Goal: Information Seeking & Learning: Learn about a topic

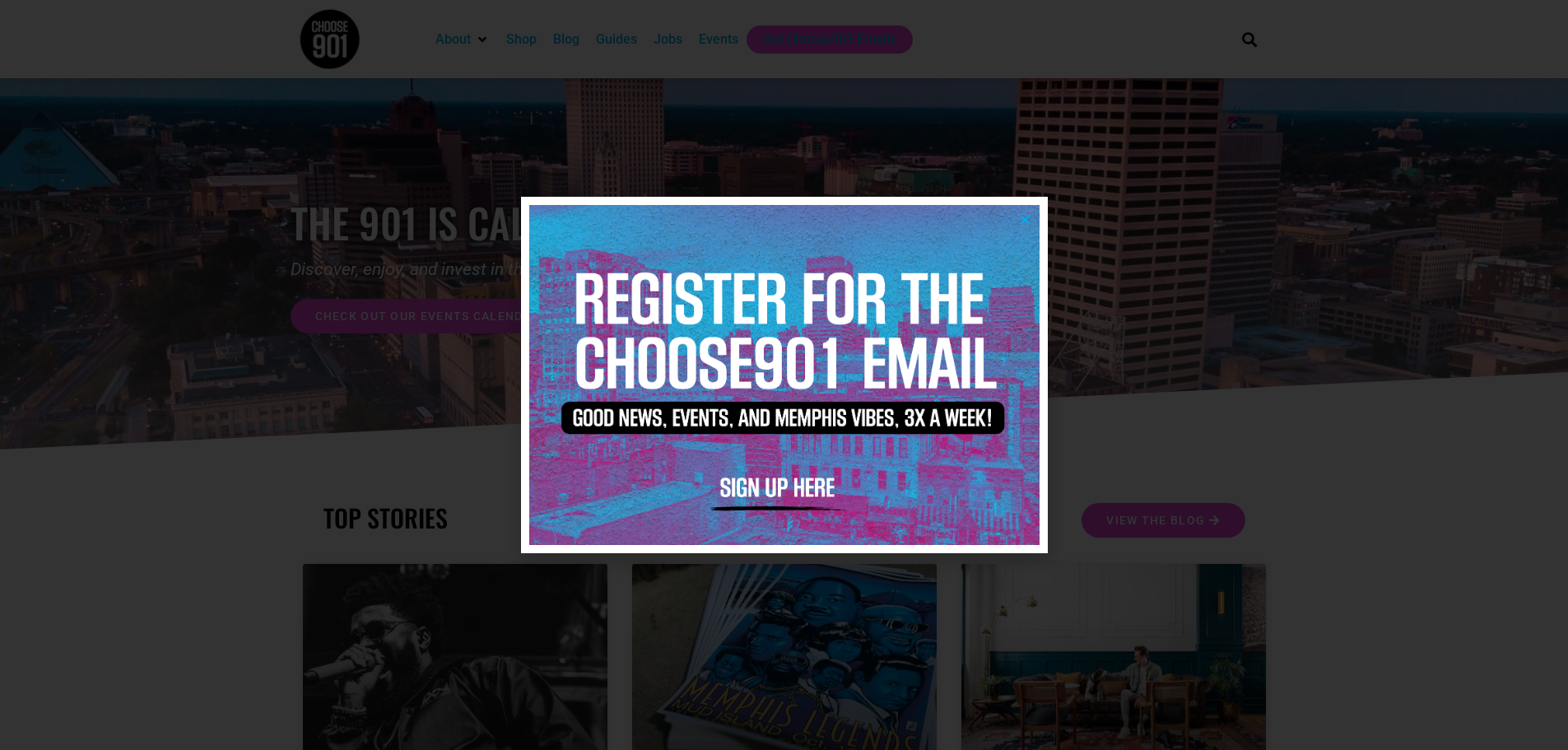
click at [1021, 220] on icon "Close" at bounding box center [1026, 219] width 12 height 12
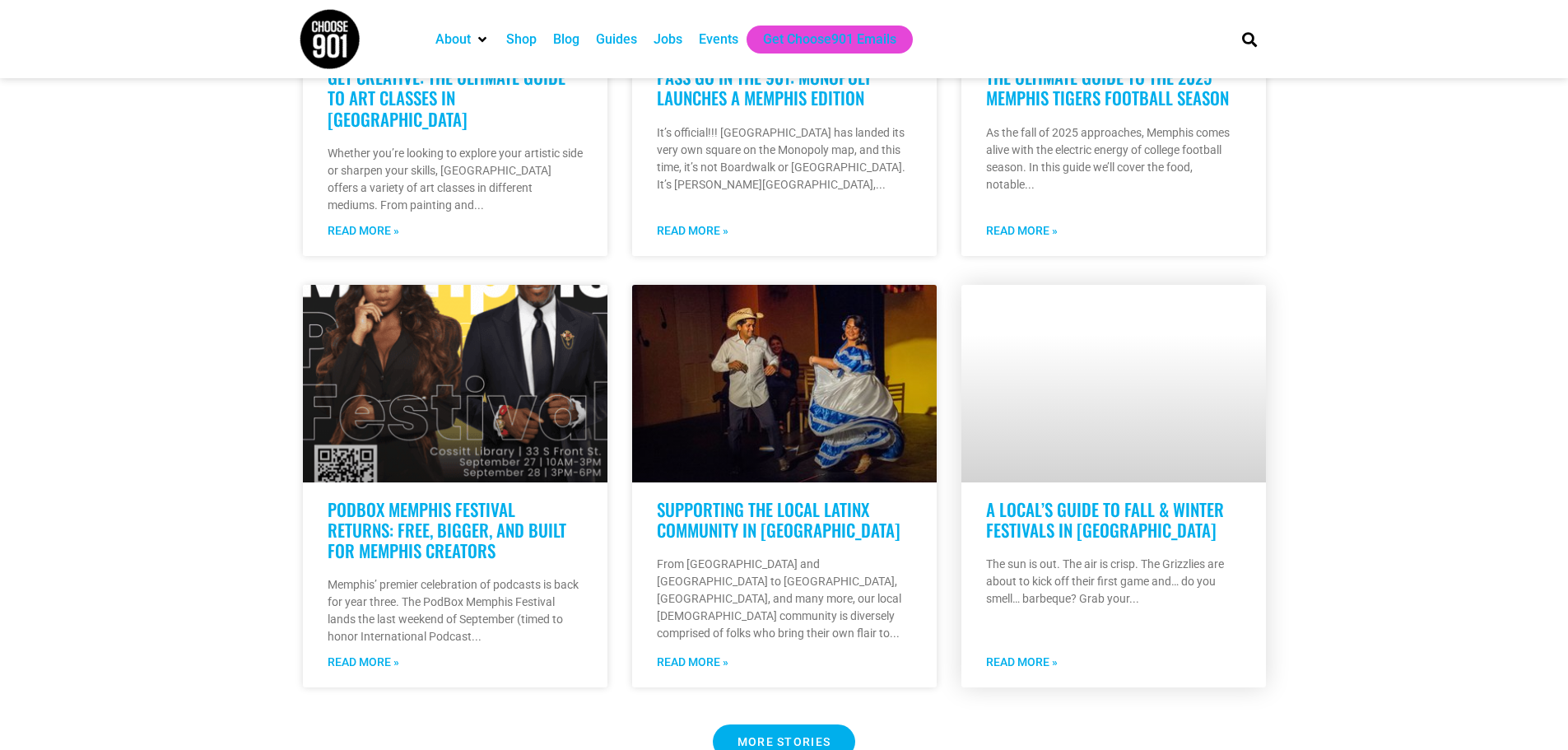
scroll to position [1235, 0]
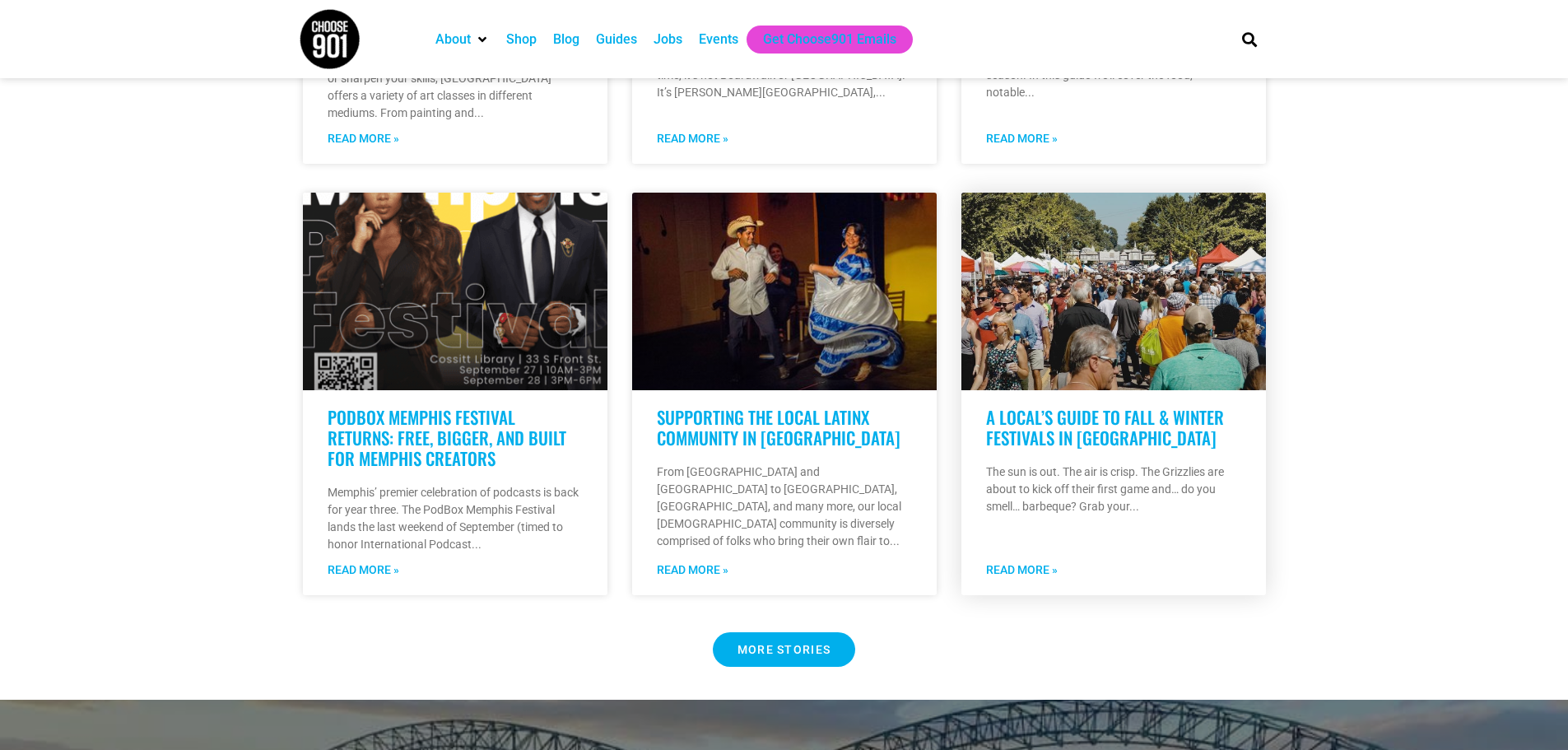
click at [1151, 266] on link at bounding box center [1113, 292] width 304 height 198
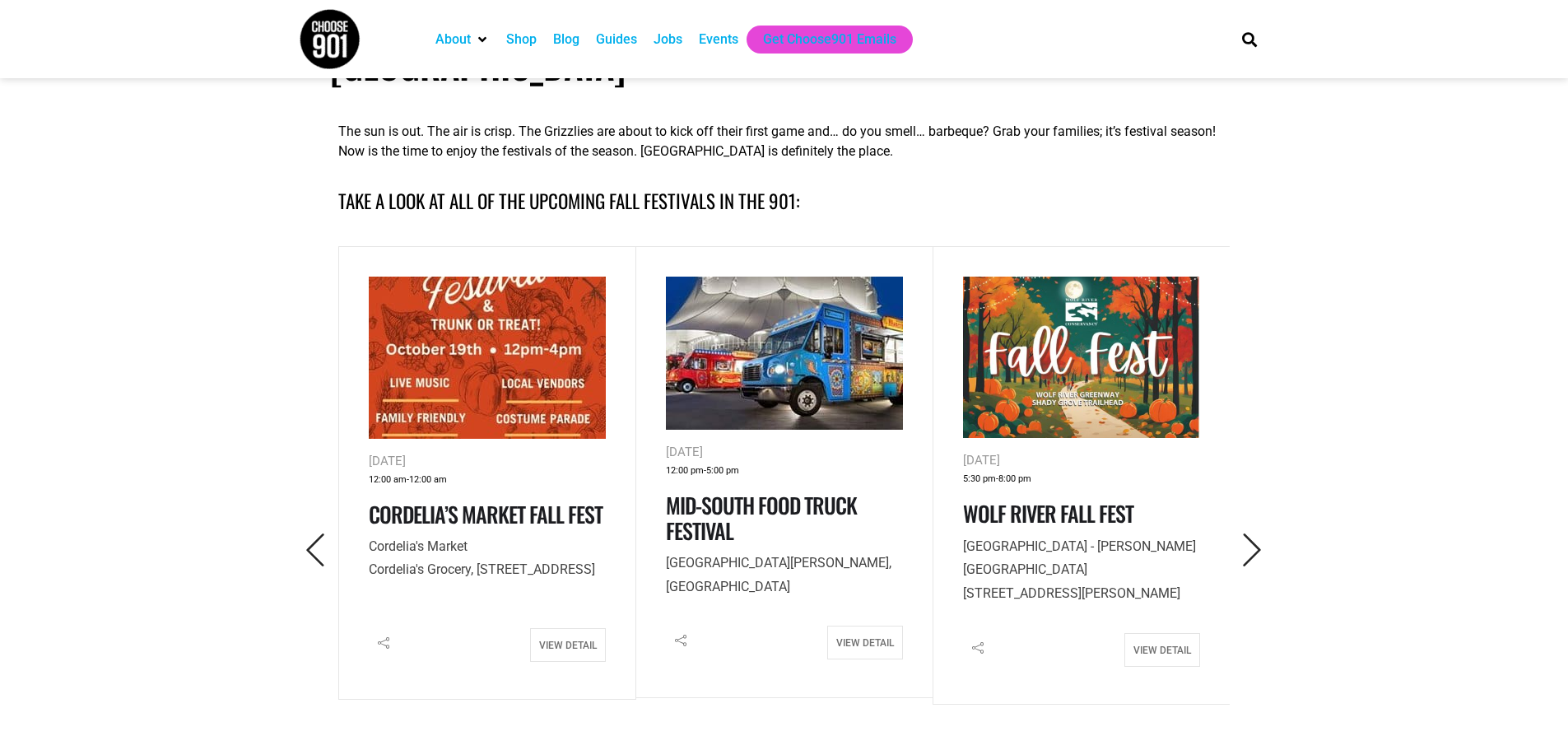
scroll to position [659, 0]
click at [300, 533] on icon "Previous" at bounding box center [315, 550] width 34 height 34
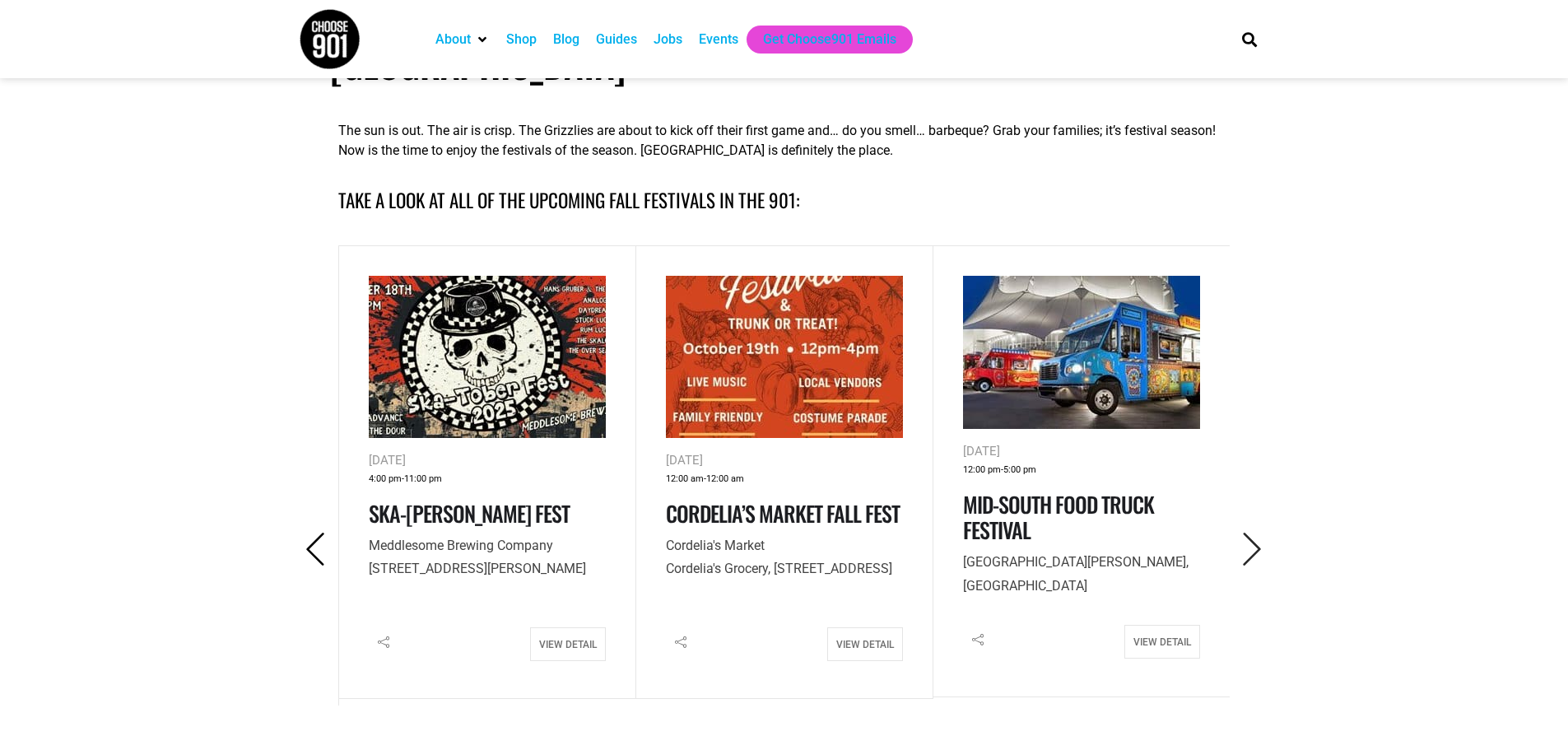
click at [307, 533] on icon "Previous" at bounding box center [315, 550] width 34 height 34
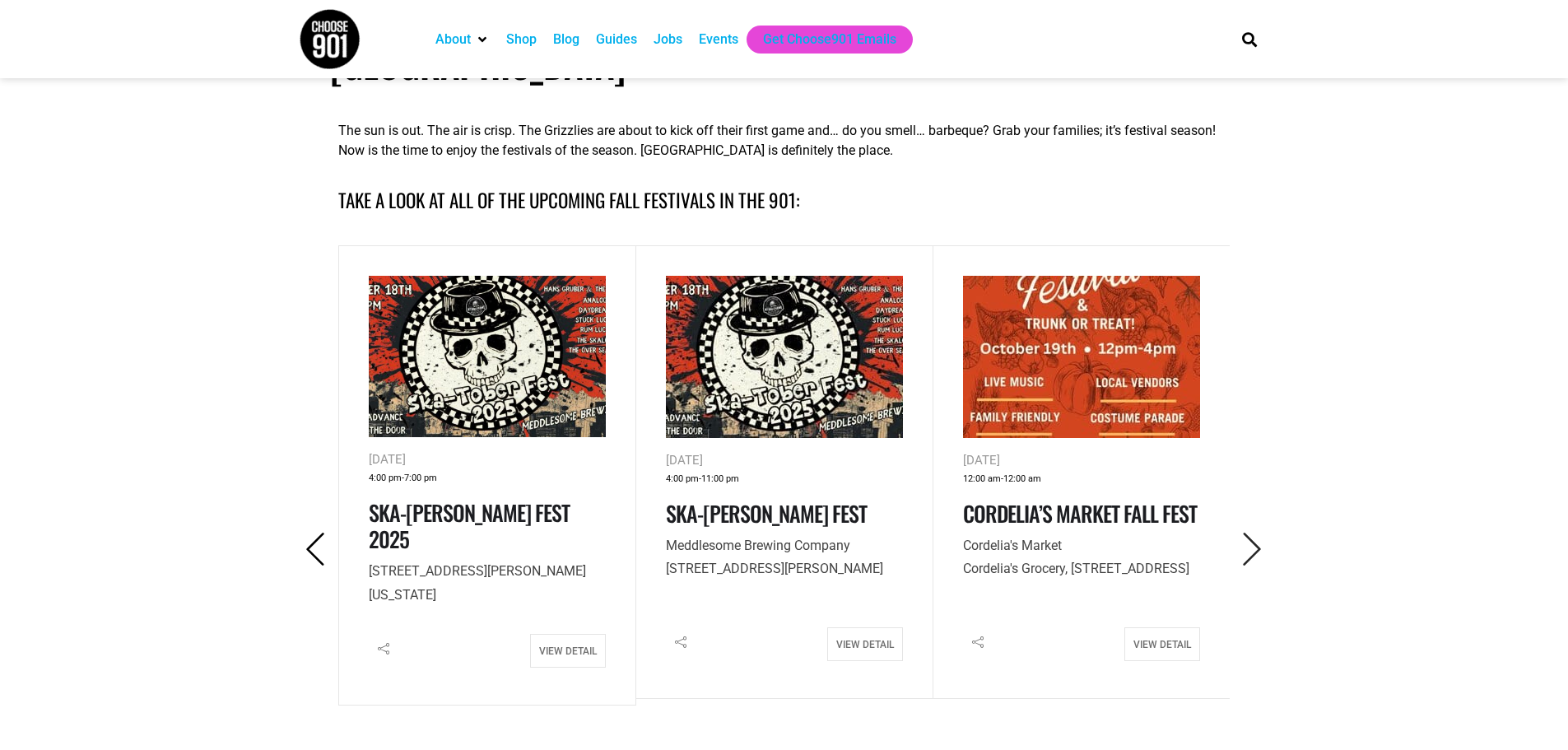
click at [307, 533] on icon "Previous" at bounding box center [315, 550] width 34 height 34
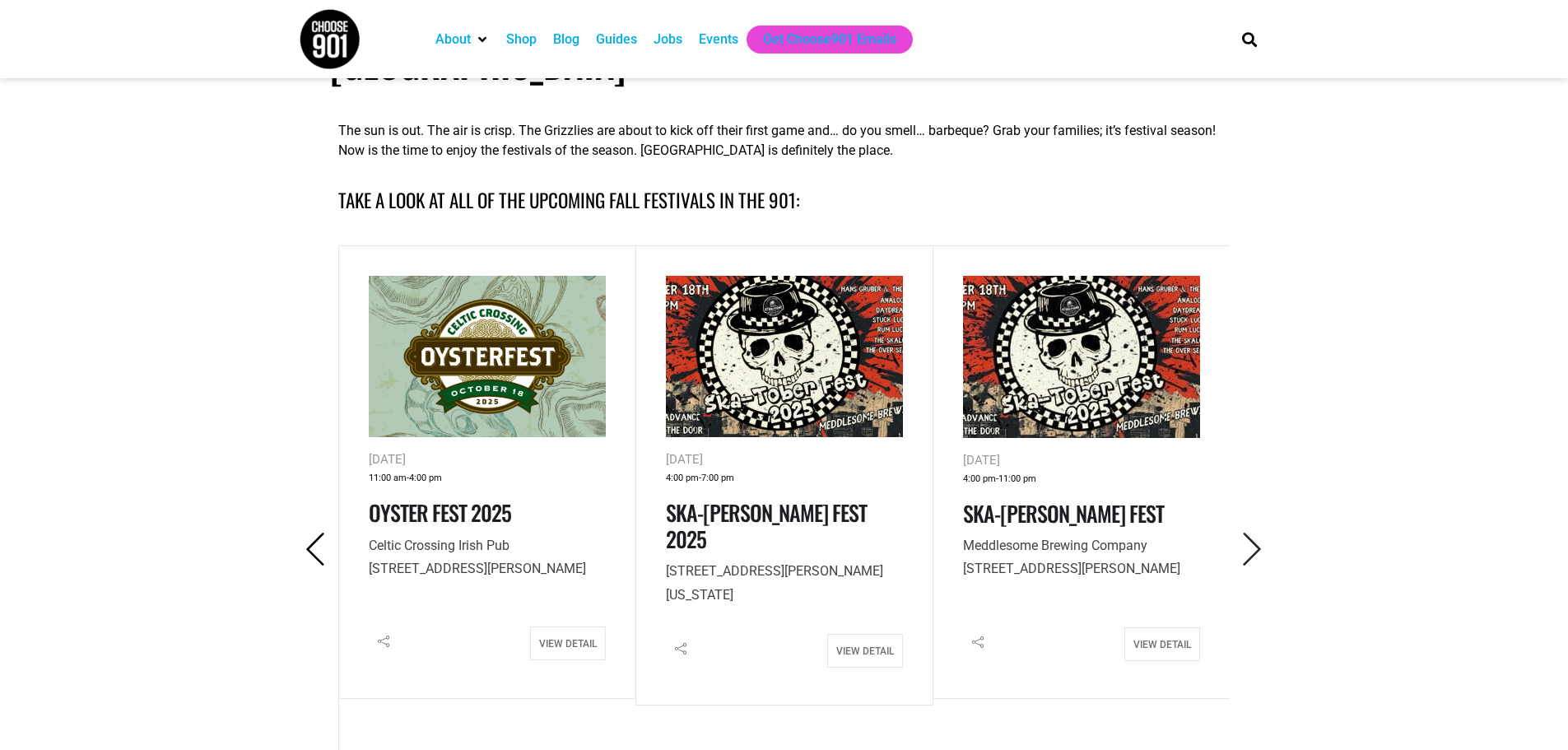
click at [307, 533] on icon "Previous" at bounding box center [315, 550] width 34 height 34
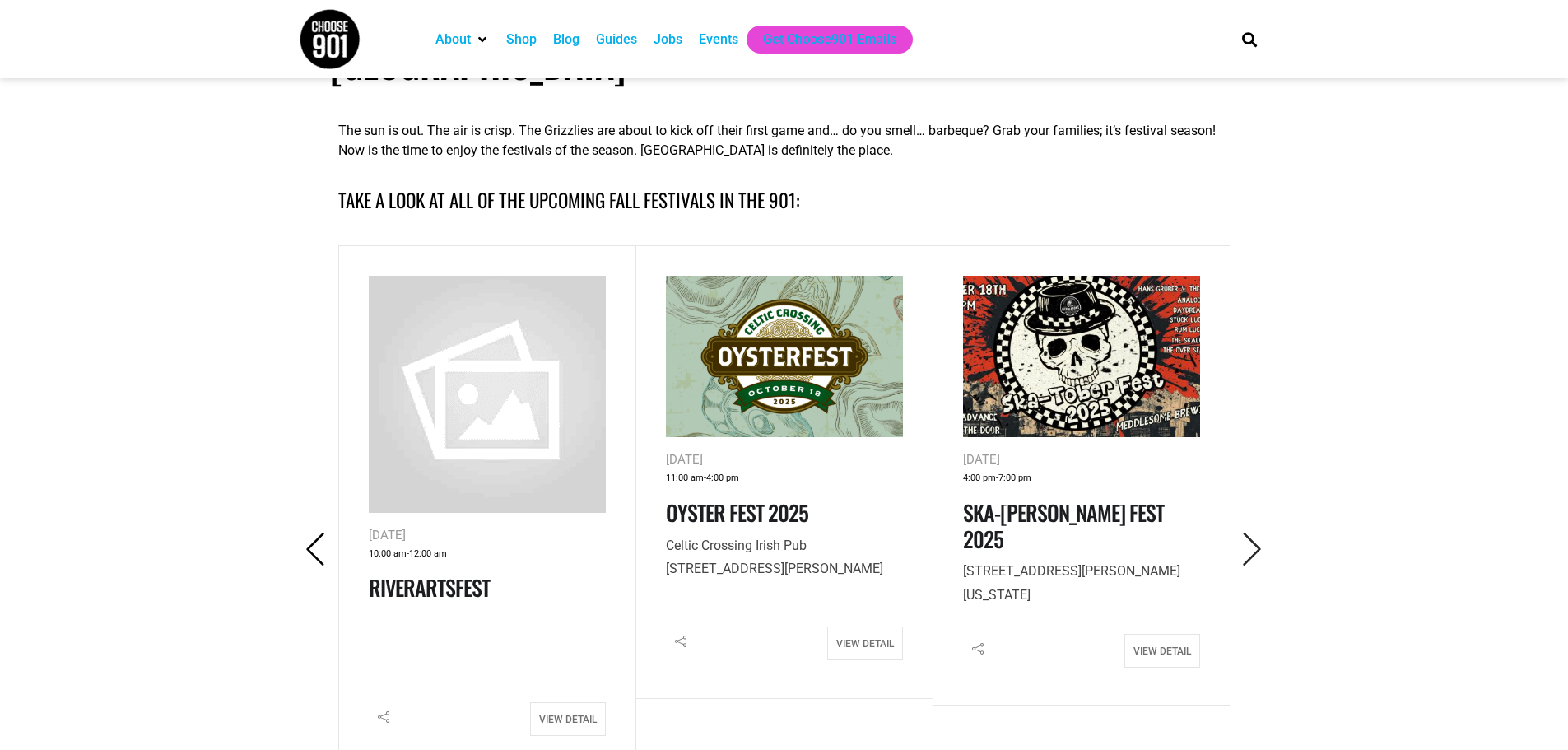
click at [307, 533] on icon "Previous" at bounding box center [315, 550] width 34 height 34
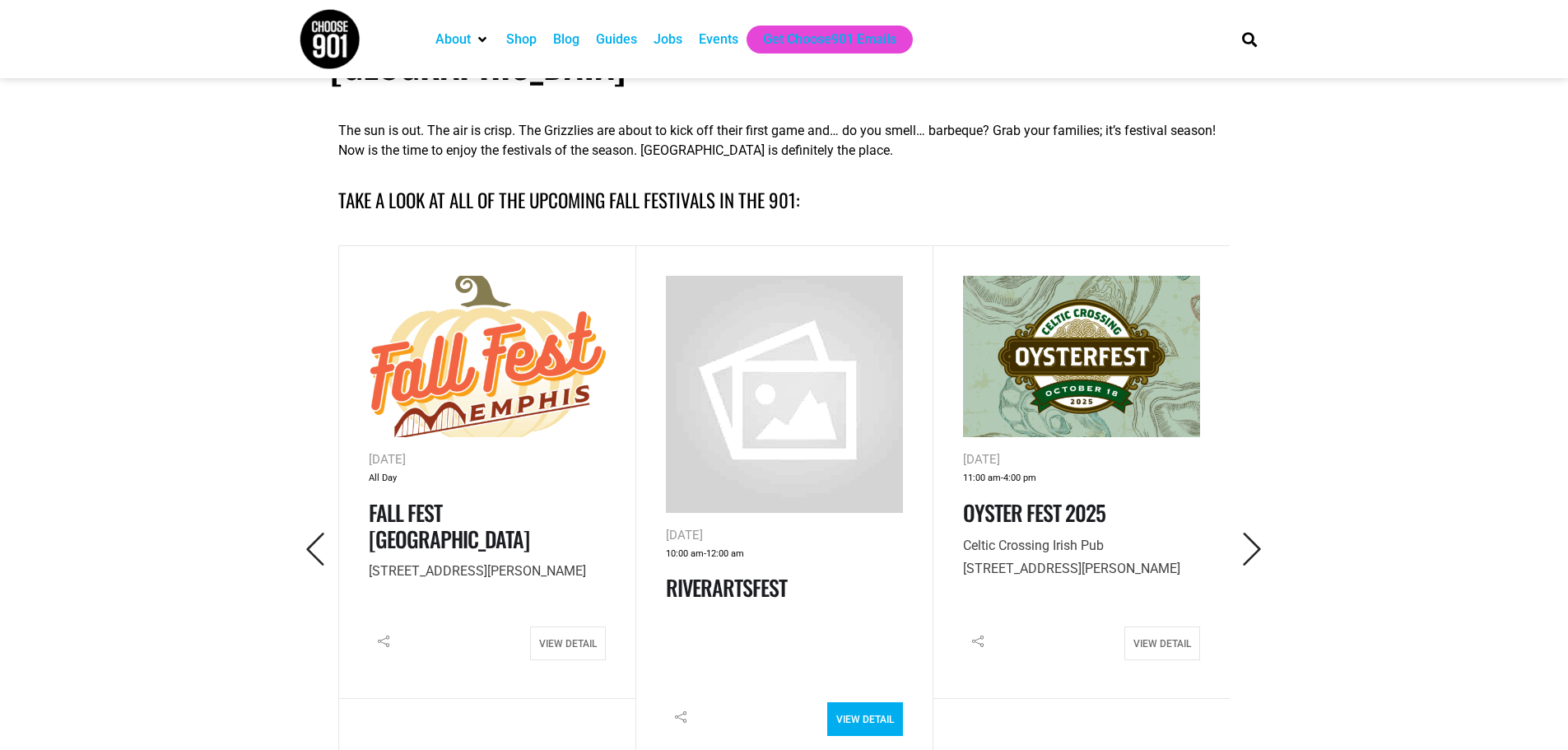
click at [884, 703] on link "View Detail" at bounding box center [865, 719] width 76 height 34
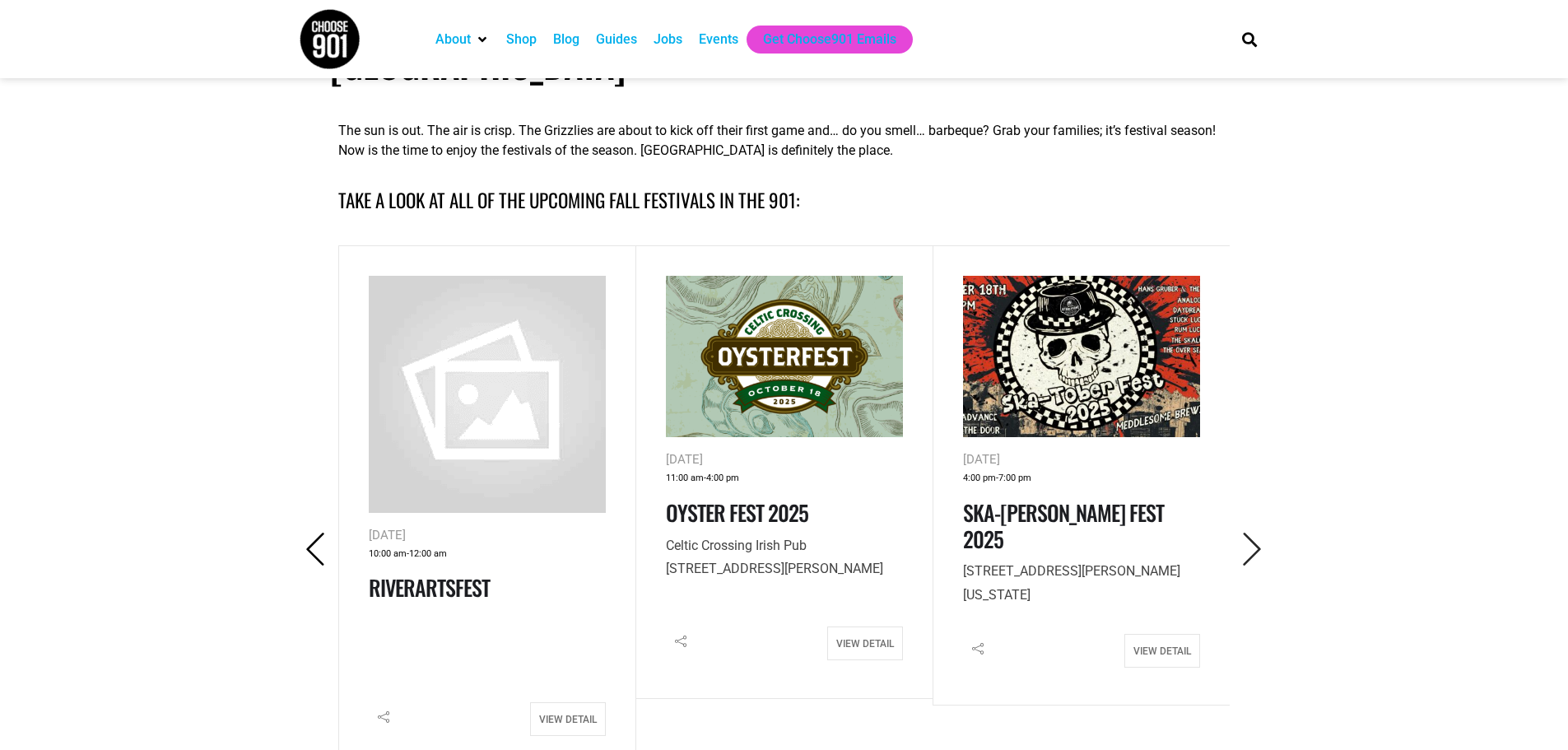
click at [321, 533] on icon "Previous" at bounding box center [315, 550] width 34 height 34
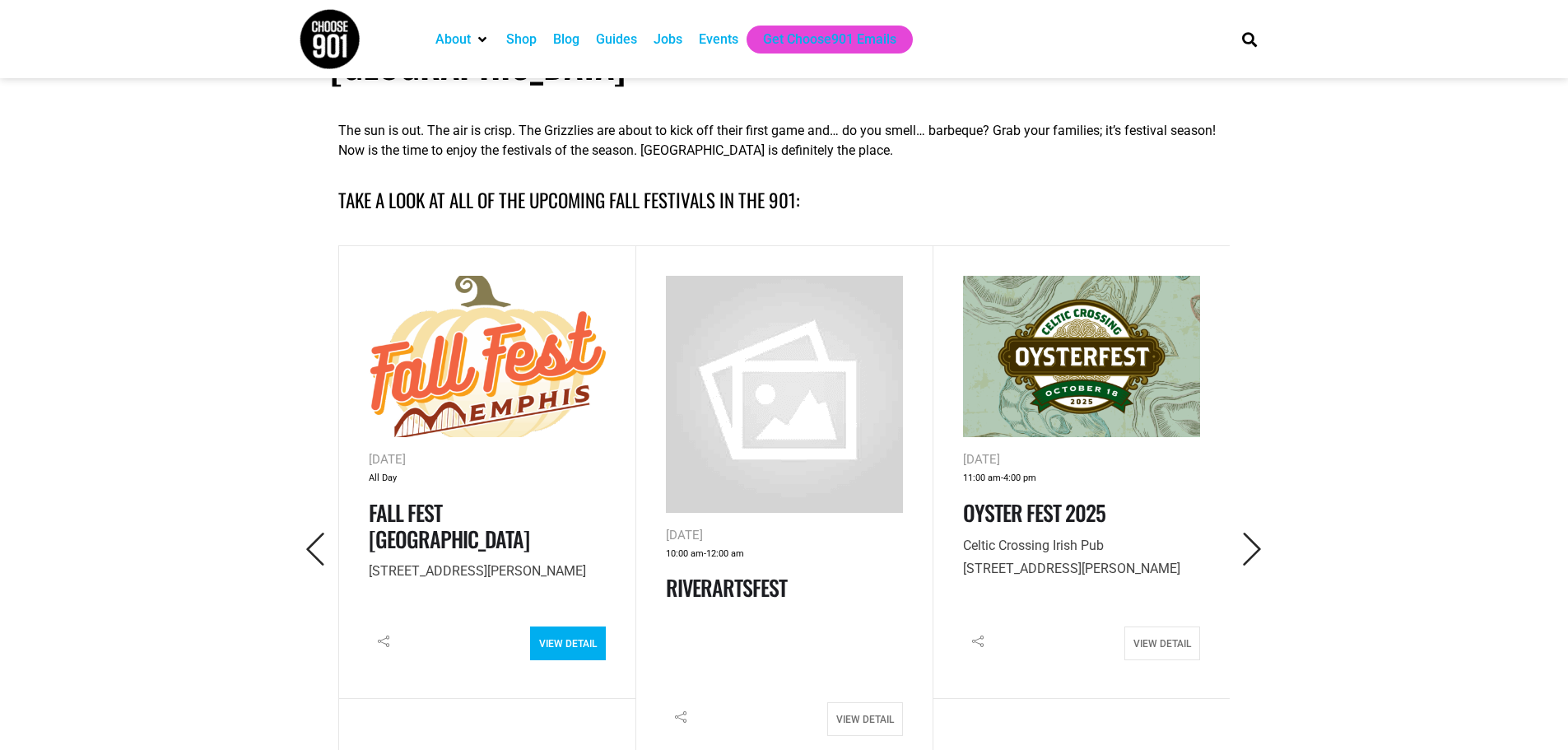
click at [558, 627] on link "View Detail" at bounding box center [568, 643] width 76 height 34
click at [321, 533] on icon "Previous" at bounding box center [315, 550] width 34 height 34
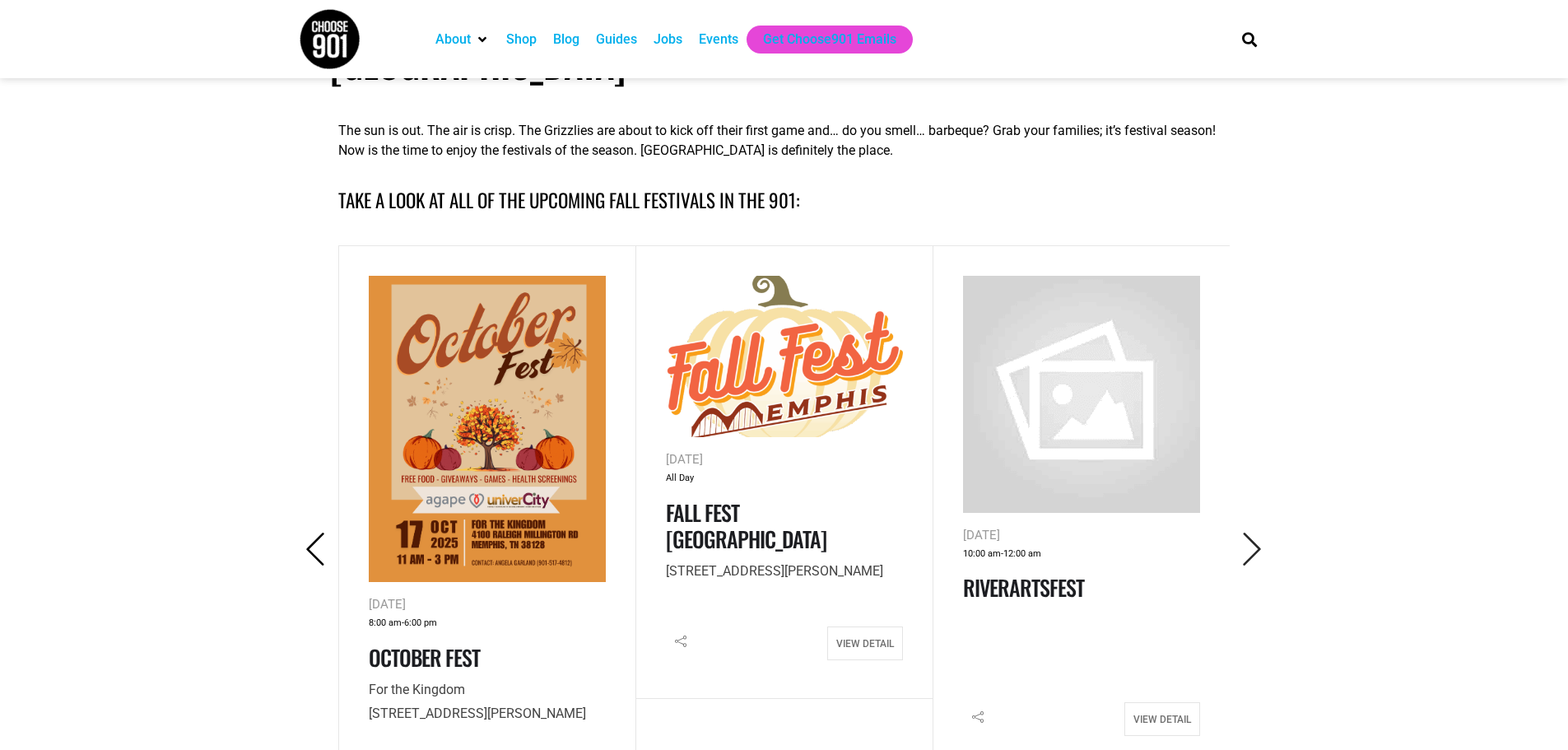
click at [315, 533] on icon "Previous" at bounding box center [315, 550] width 34 height 34
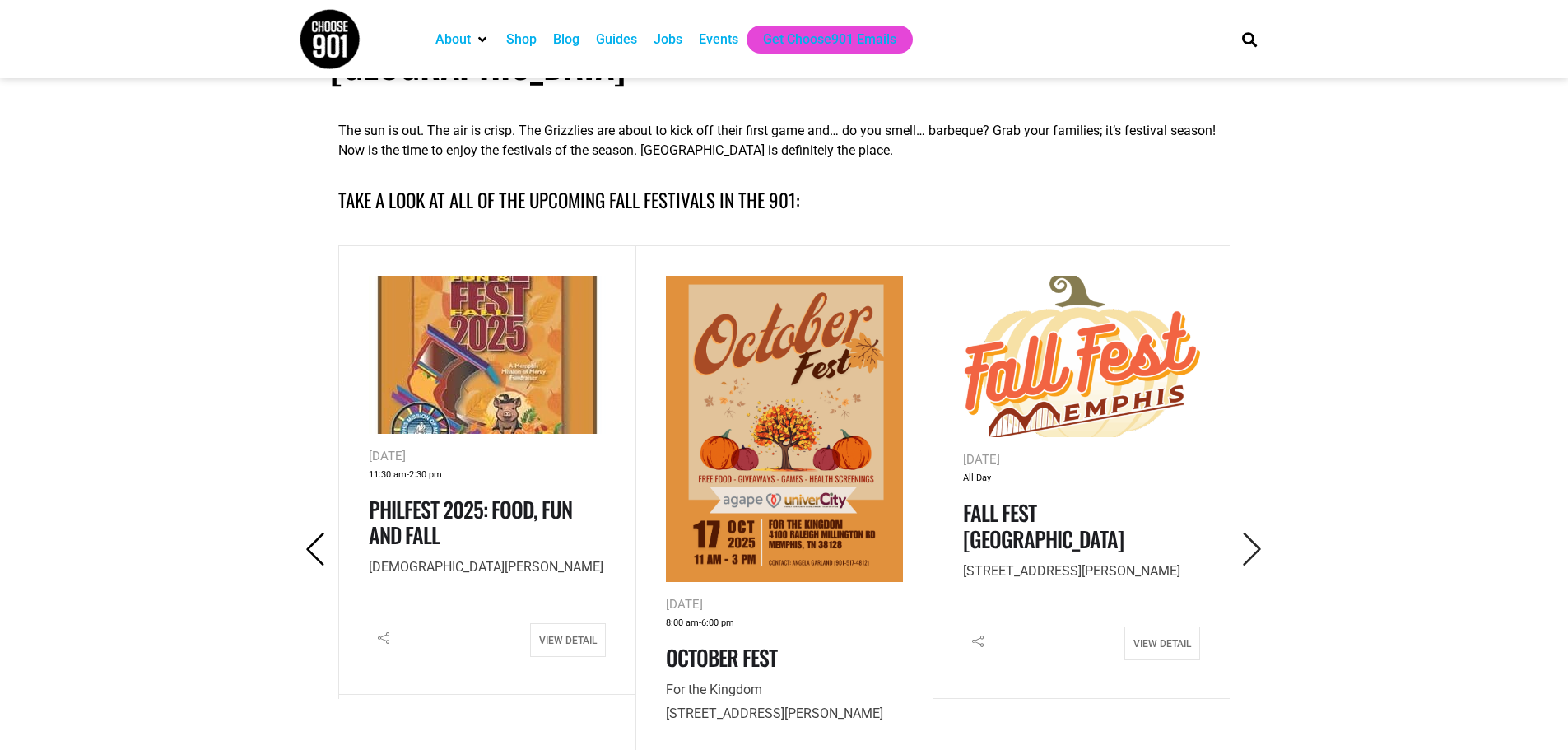
click at [315, 533] on icon "Previous" at bounding box center [315, 550] width 34 height 34
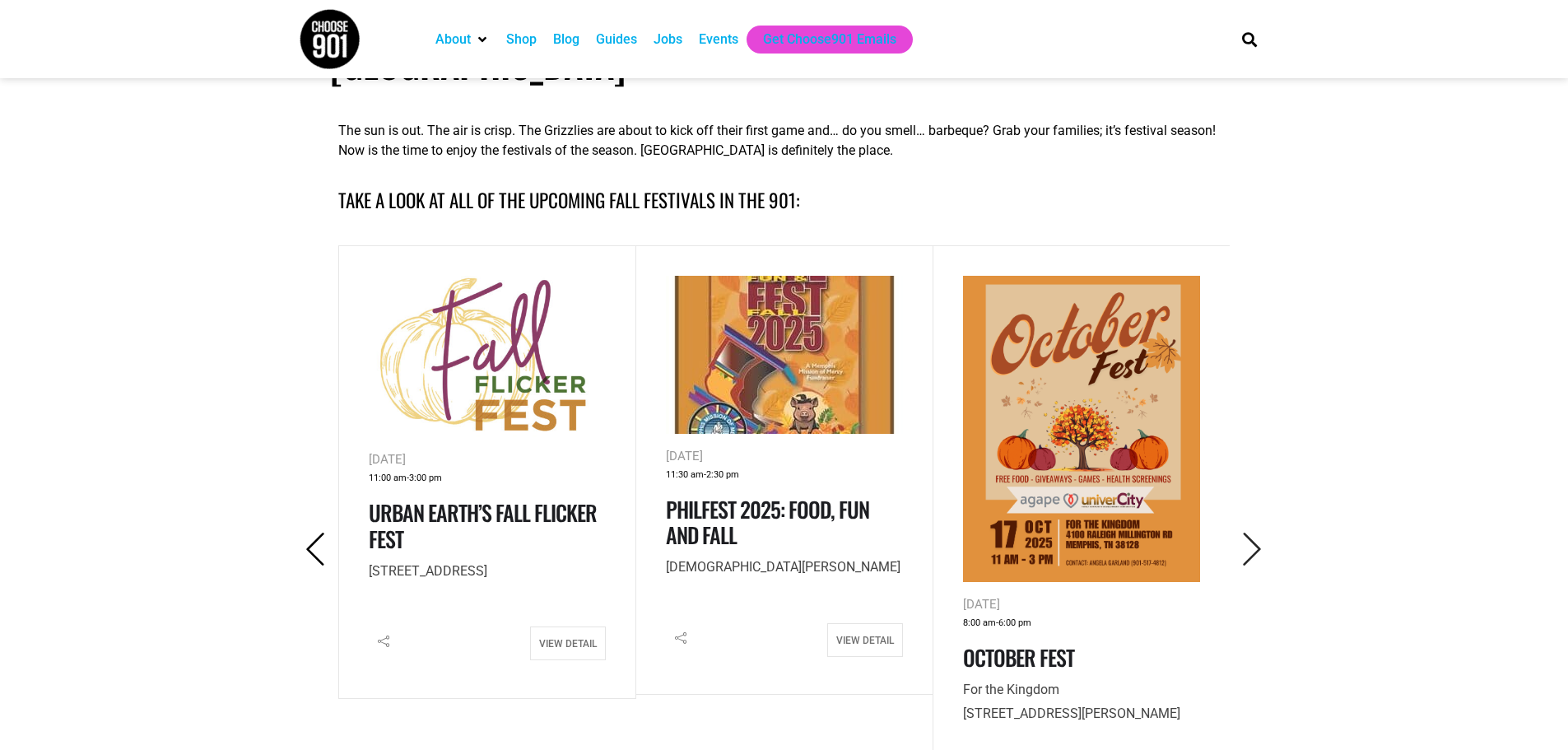
click at [315, 533] on icon "Previous" at bounding box center [315, 550] width 34 height 34
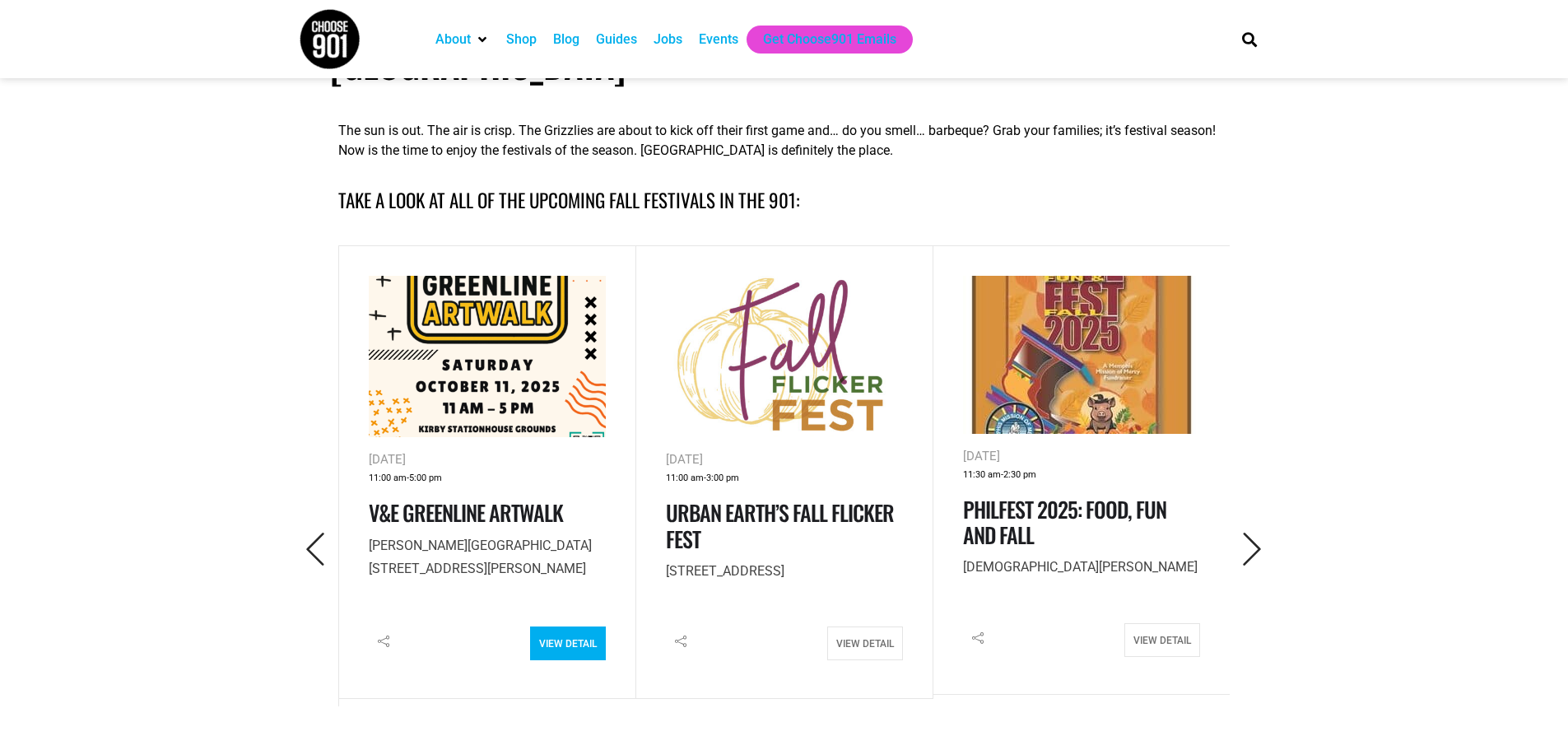
click at [539, 627] on link "View Detail" at bounding box center [568, 643] width 76 height 34
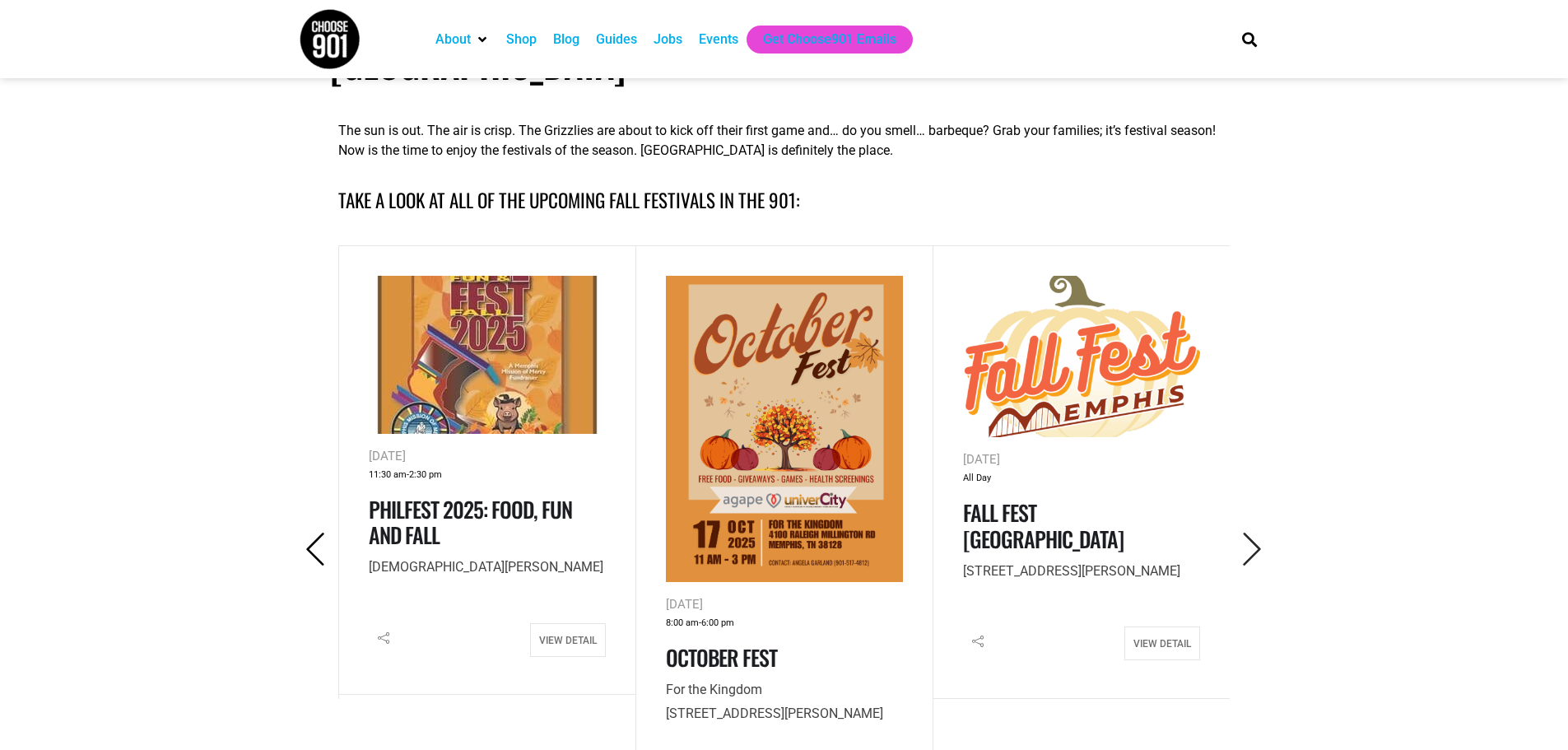
click at [315, 533] on icon "Previous" at bounding box center [315, 550] width 34 height 34
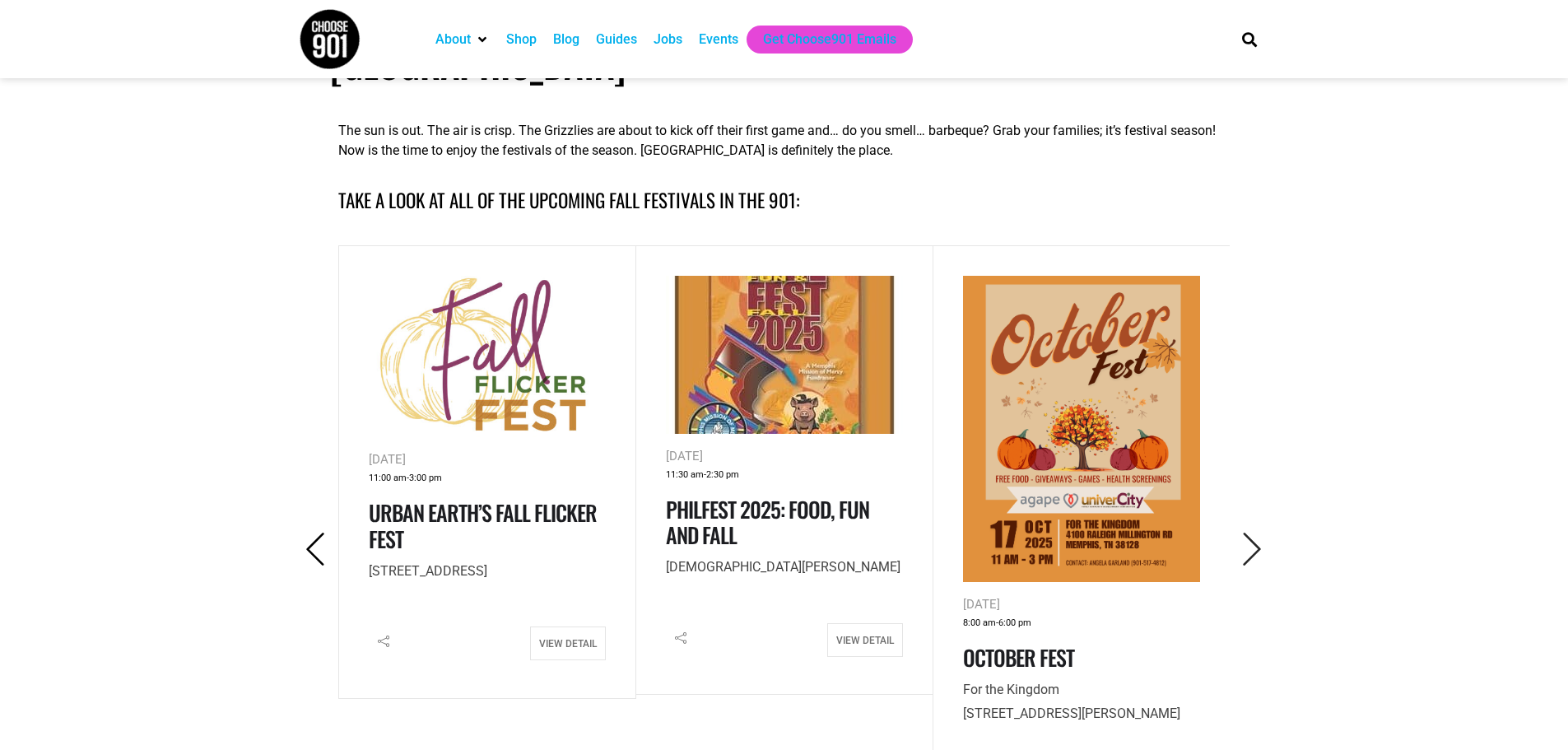
click at [315, 533] on icon "Previous" at bounding box center [315, 550] width 34 height 34
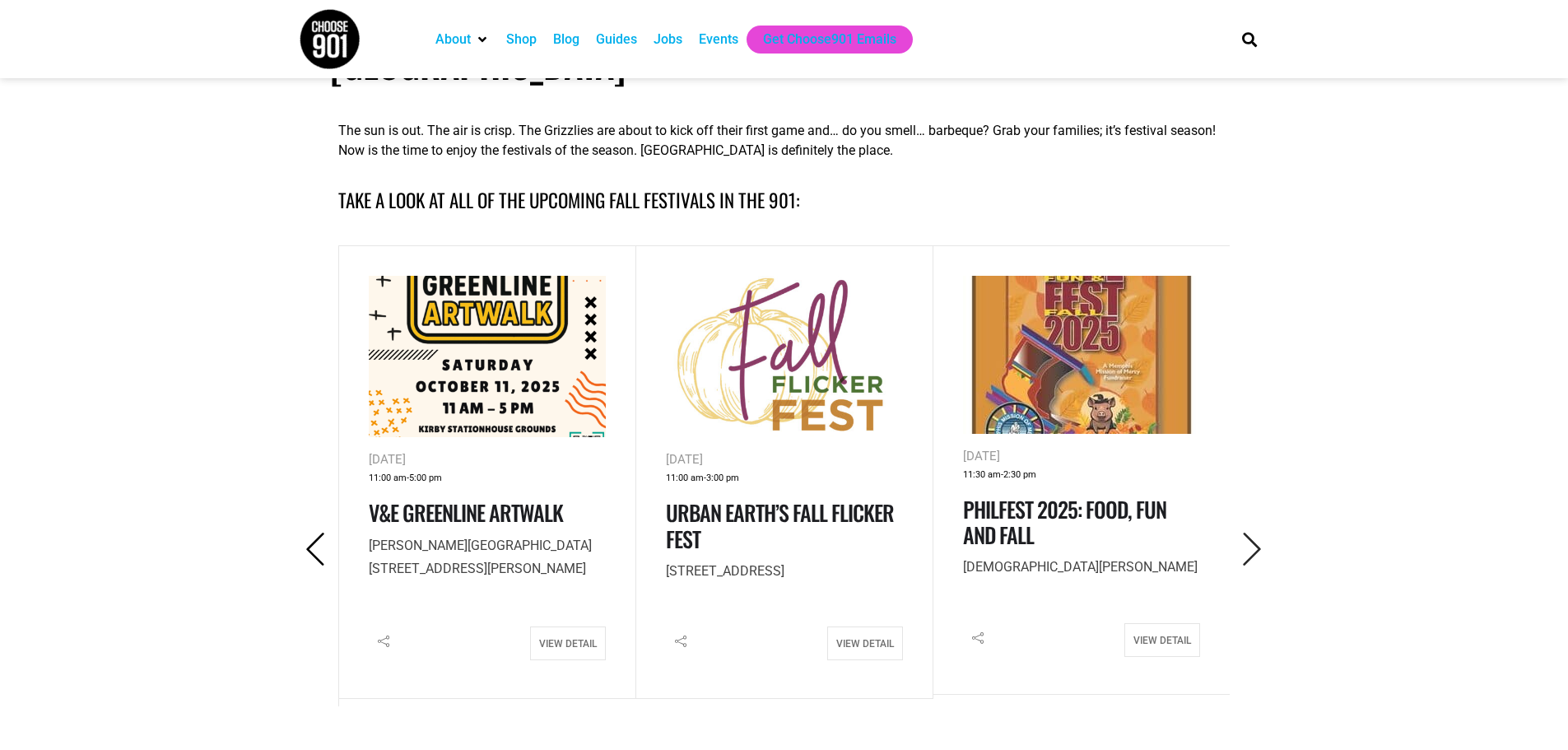
click at [315, 533] on icon "Previous" at bounding box center [315, 550] width 34 height 34
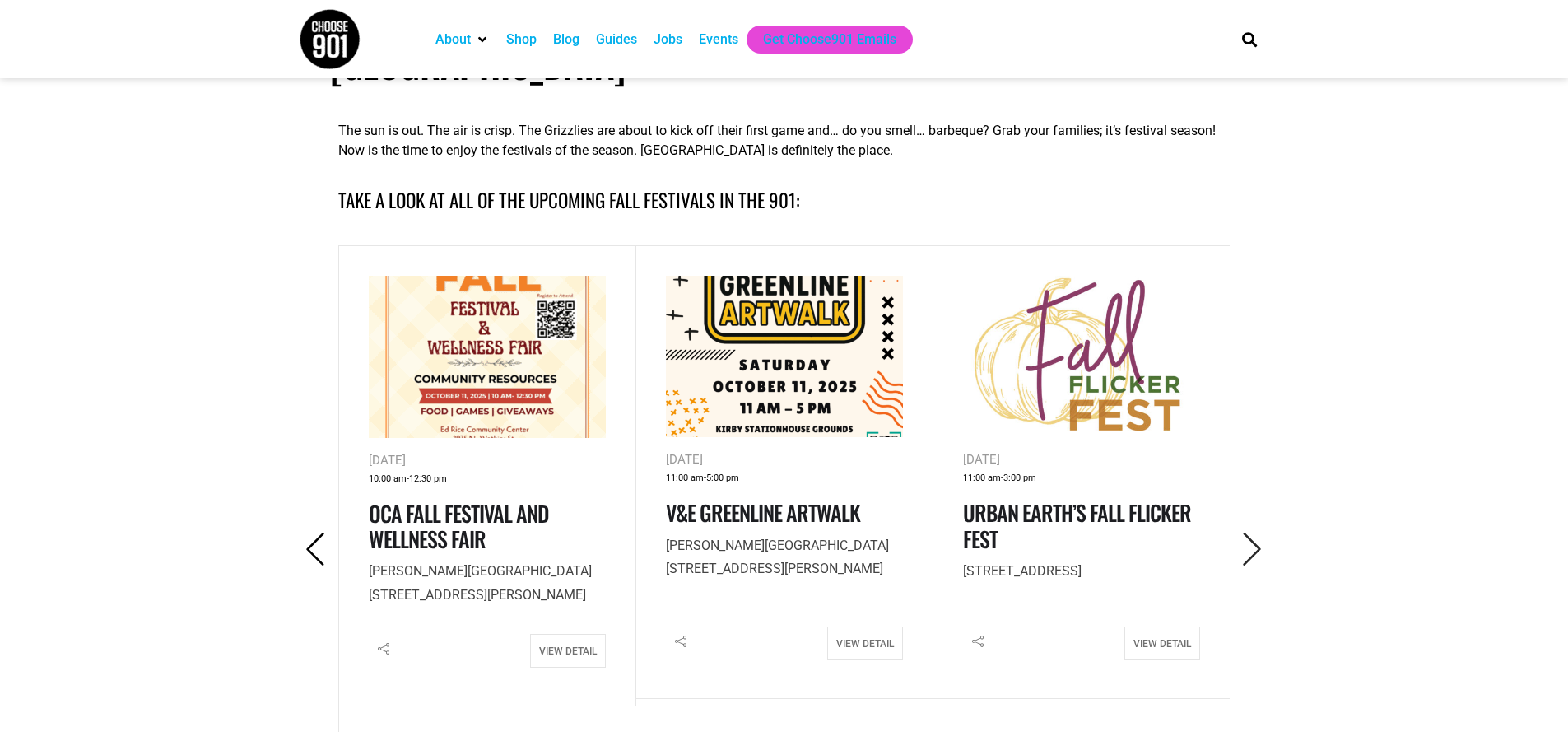
click at [315, 533] on icon "Previous" at bounding box center [315, 550] width 34 height 34
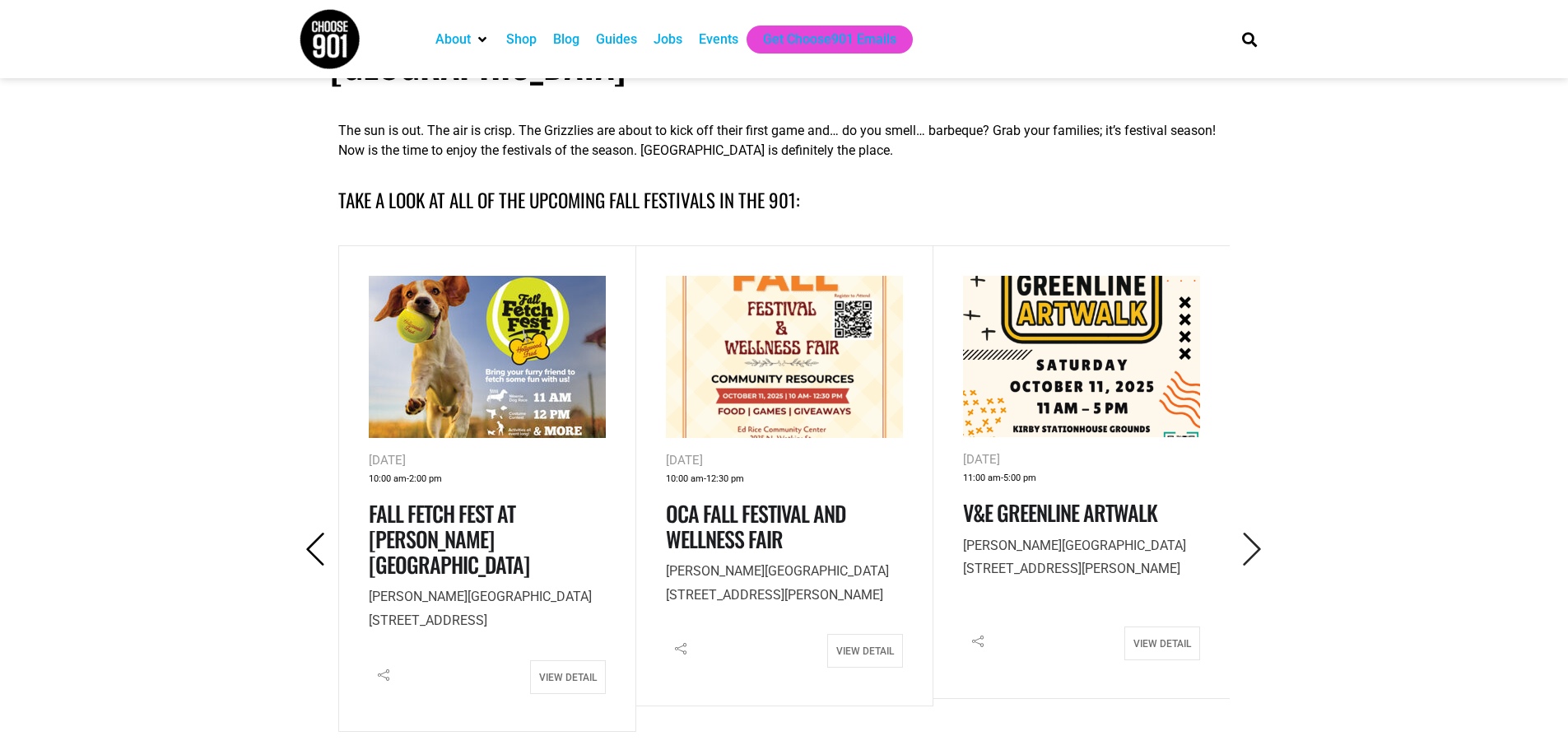
click at [315, 533] on icon "Previous" at bounding box center [315, 550] width 34 height 34
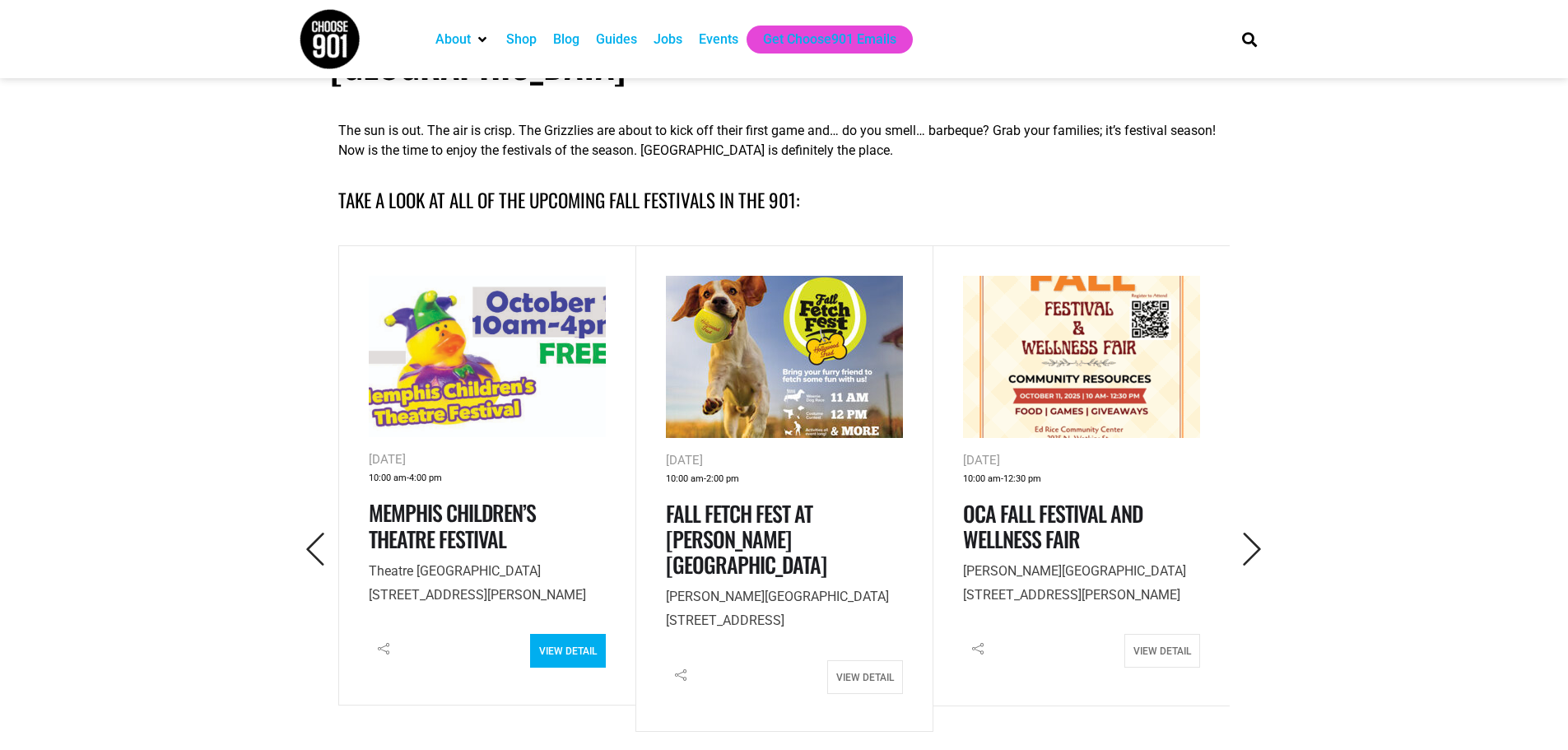
click at [577, 636] on link "View Detail" at bounding box center [568, 650] width 76 height 34
